Goal: Navigation & Orientation: Find specific page/section

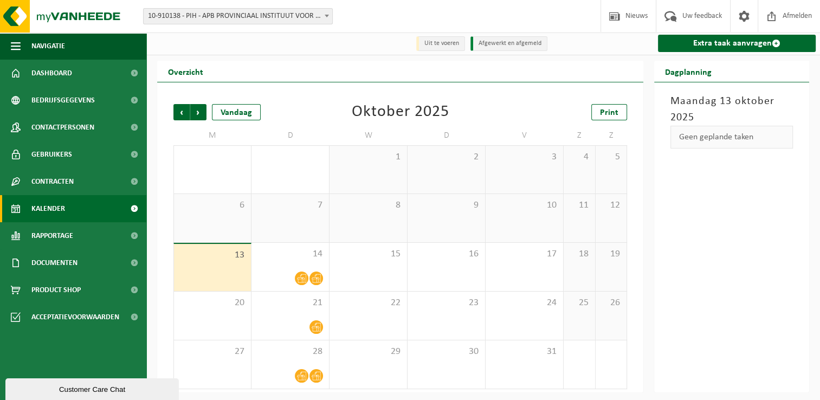
click at [392, 112] on div "Oktober 2025" at bounding box center [401, 112] width 98 height 16
click at [417, 131] on td "D" at bounding box center [446, 136] width 78 height 20
click at [403, 114] on div "Oktober 2025" at bounding box center [401, 112] width 98 height 16
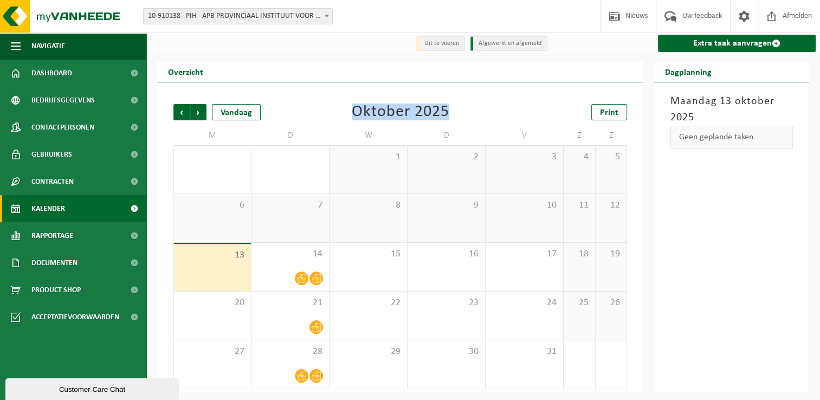
drag, startPoint x: 403, startPoint y: 114, endPoint x: 360, endPoint y: 120, distance: 43.8
click at [360, 120] on div "Oktober 2025" at bounding box center [401, 112] width 98 height 16
click at [359, 120] on div "Oktober 2025" at bounding box center [401, 112] width 98 height 16
drag, startPoint x: 359, startPoint y: 120, endPoint x: 345, endPoint y: 122, distance: 14.3
click at [344, 122] on div "Vorige Volgende Vandaag Oktober 2025 Print M D W D V Z Z 29 30 6 1 2 3 4 5 6 7 …" at bounding box center [400, 246] width 464 height 307
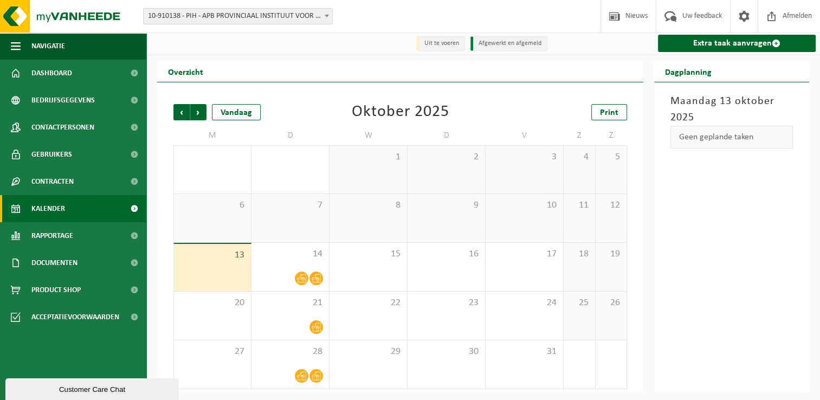
click at [488, 107] on div "Vorige Volgende Vandaag Oktober 2025 Print" at bounding box center [399, 112] width 453 height 16
click at [372, 113] on div "Oktober 2025" at bounding box center [401, 112] width 98 height 16
click at [106, 73] on link "Dashboard" at bounding box center [73, 73] width 146 height 27
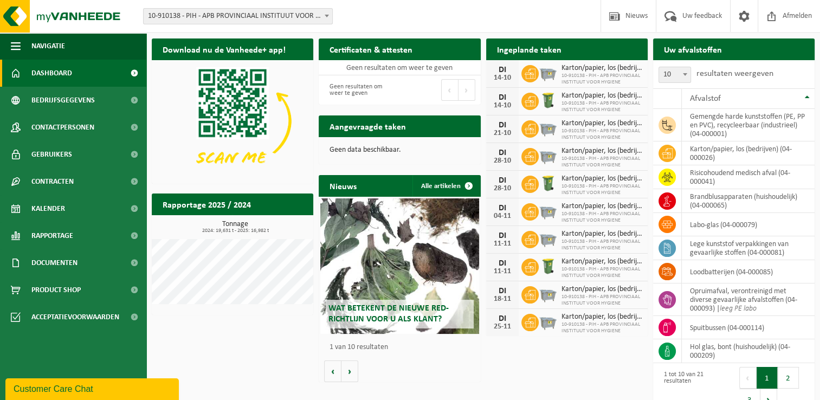
drag, startPoint x: 303, startPoint y: 376, endPoint x: 360, endPoint y: 376, distance: 56.3
click at [303, 375] on div "Download nu de Vanheede+ app! Verberg Certificaten & attesten Bekijk uw certifi…" at bounding box center [483, 225] width 668 height 385
click at [367, 350] on p "1 van 10 resultaten" at bounding box center [401, 347] width 145 height 8
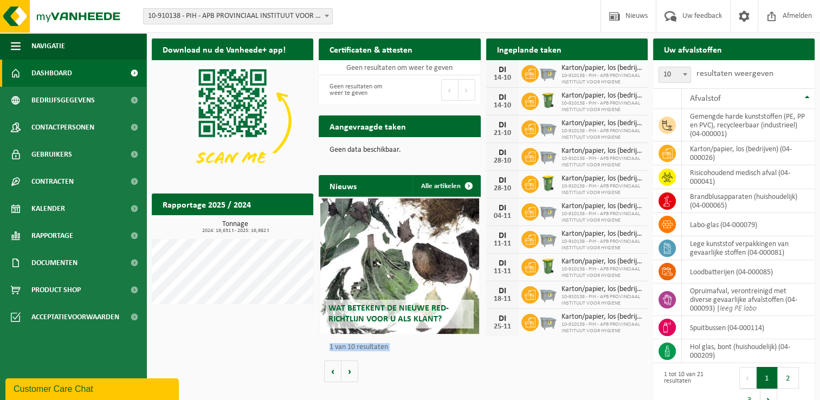
drag, startPoint x: 367, startPoint y: 350, endPoint x: 390, endPoint y: 375, distance: 34.1
click at [390, 375] on div "Wat betekent de nieuwe RED-richtlijn voor u als klant? Market update Market upd…" at bounding box center [399, 289] width 161 height 185
click at [347, 369] on button "Volgende" at bounding box center [349, 371] width 17 height 22
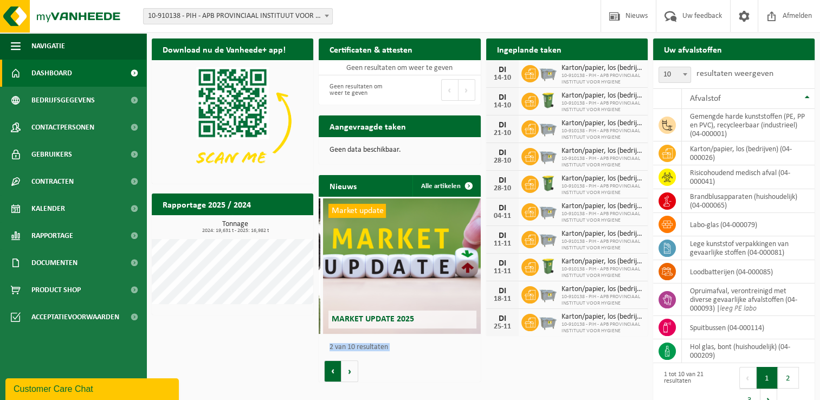
click at [330, 368] on button "Vorige" at bounding box center [332, 371] width 17 height 22
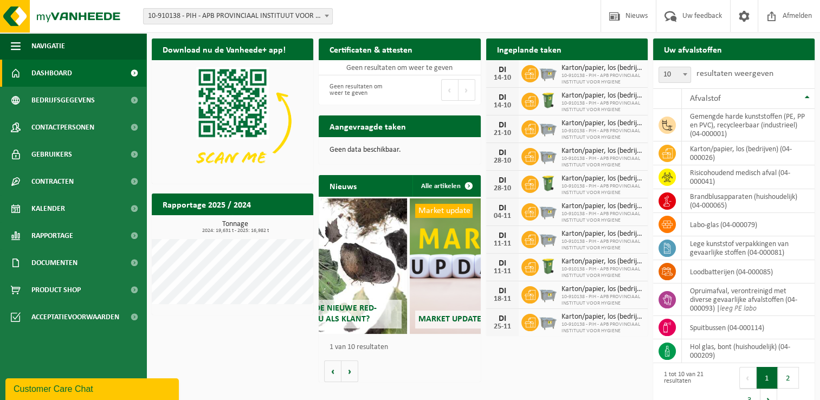
click at [245, 359] on div "Download nu de Vanheede+ app! Verberg Certificaten & attesten Bekijk uw certifi…" at bounding box center [483, 225] width 668 height 385
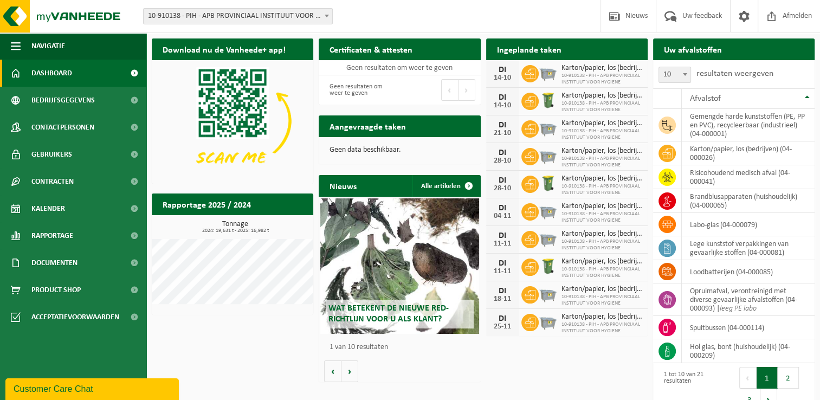
click at [254, 365] on div "Download nu de Vanheede+ app! Verberg Certificaten & attesten Bekijk uw certifi…" at bounding box center [483, 225] width 668 height 385
click at [249, 363] on div "Download nu de Vanheede+ app! Verberg Certificaten & attesten Bekijk uw certifi…" at bounding box center [483, 225] width 668 height 385
click at [259, 355] on div "Download nu de Vanheede+ app! Verberg Certificaten & attesten Bekijk uw certifi…" at bounding box center [483, 225] width 668 height 385
click at [217, 345] on div "Download nu de Vanheede+ app! Verberg Certificaten & attesten Bekijk uw certifi…" at bounding box center [483, 225] width 668 height 385
click at [236, 381] on div "Download nu de Vanheede+ app! Verberg Certificaten & attesten Bekijk uw certifi…" at bounding box center [483, 225] width 668 height 385
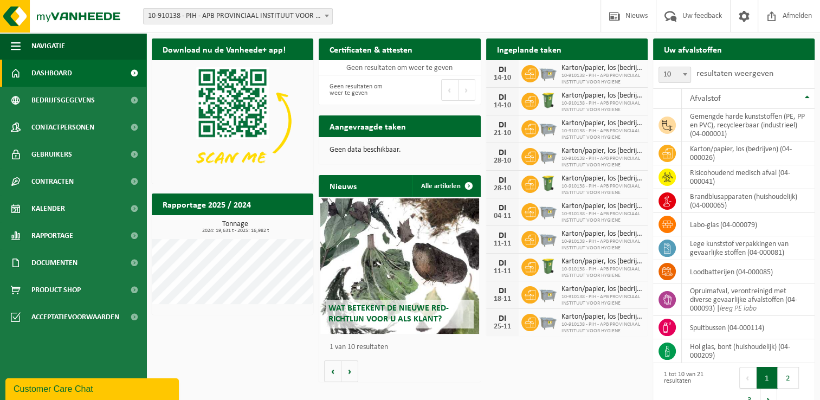
click at [262, 333] on div "Download nu de Vanheede+ app! Verberg Certificaten & attesten Bekijk uw certifi…" at bounding box center [483, 225] width 668 height 385
